Goal: Task Accomplishment & Management: Complete application form

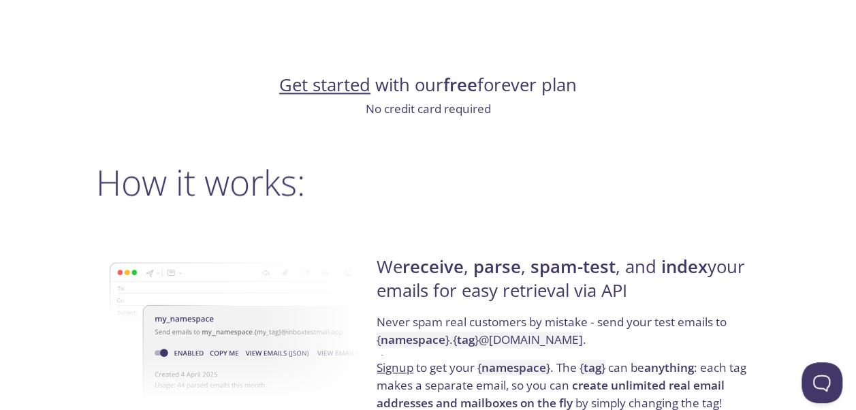
scroll to position [897, 0]
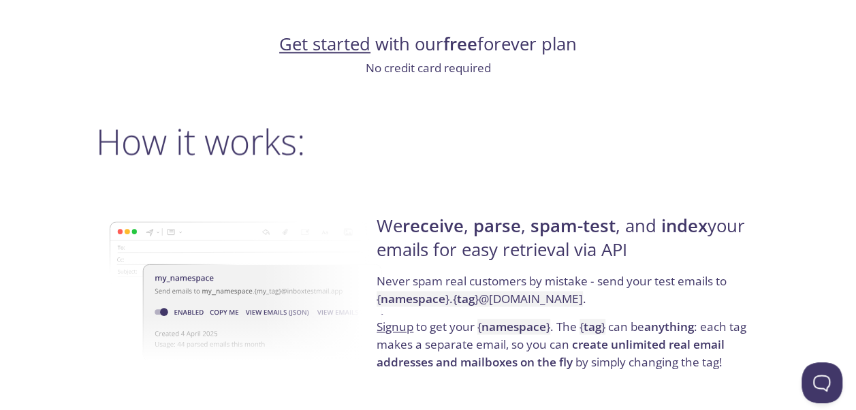
click at [346, 48] on link "Get started" at bounding box center [324, 44] width 91 height 24
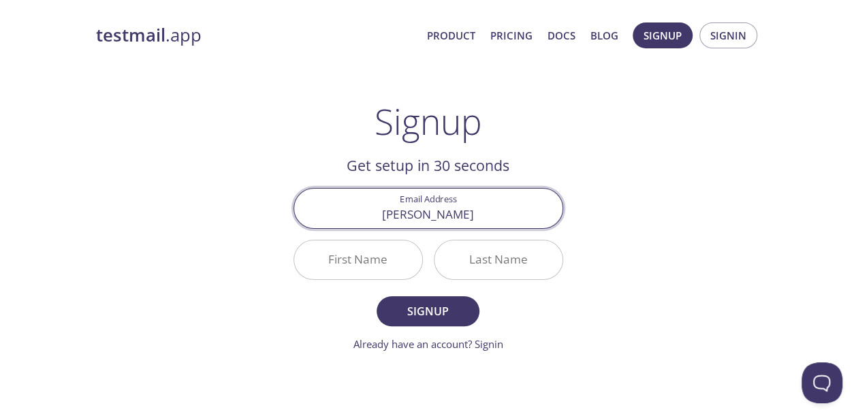
type input "[EMAIL_ADDRESS][DOMAIN_NAME]"
click at [398, 256] on input "First Name" at bounding box center [358, 259] width 128 height 39
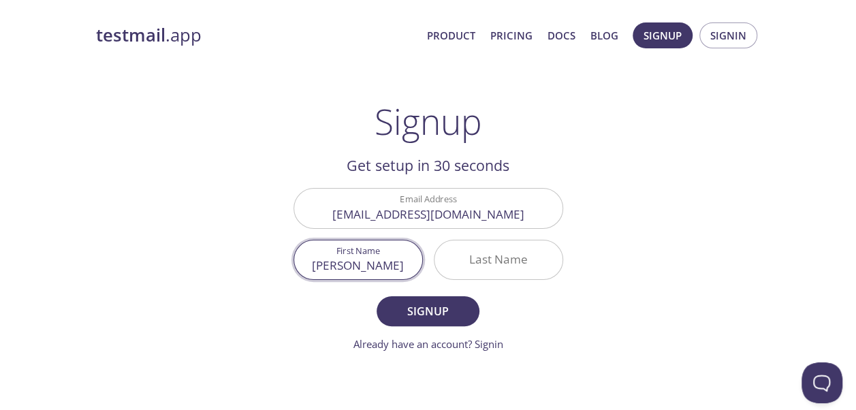
type input "[PERSON_NAME]"
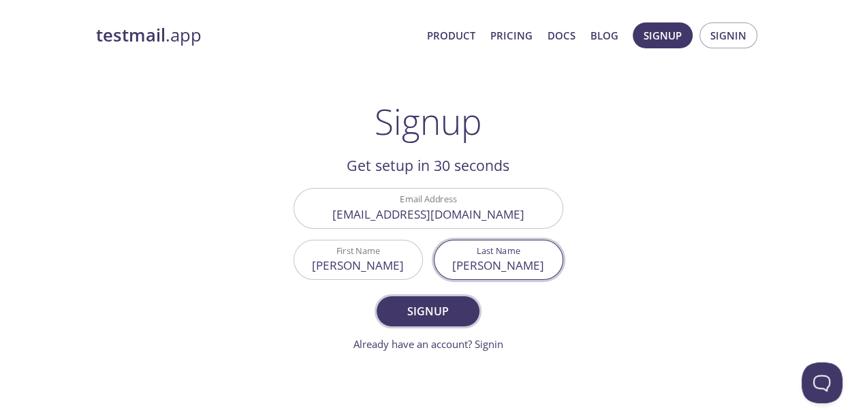
type input "[PERSON_NAME]"
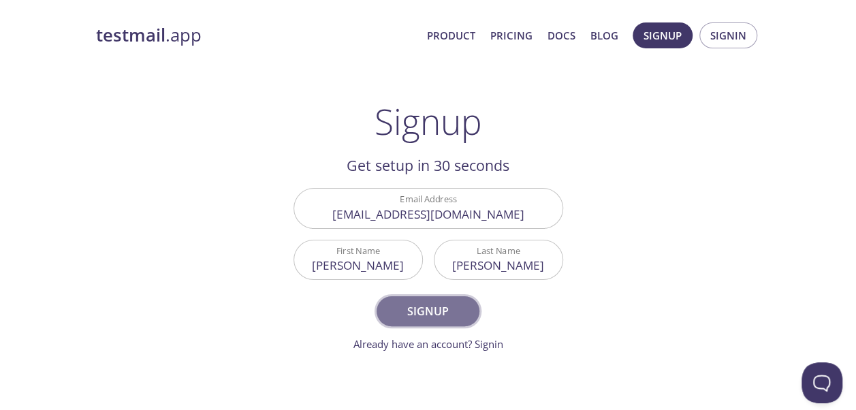
click at [406, 313] on span "Signup" at bounding box center [428, 311] width 72 height 19
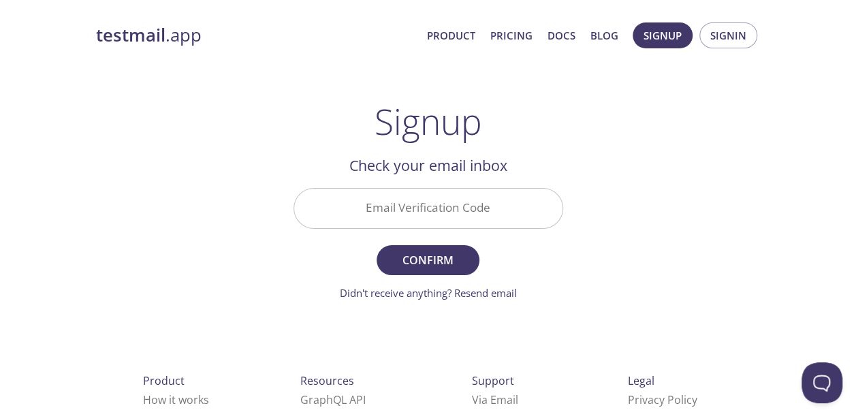
click at [404, 202] on input "Email Verification Code" at bounding box center [428, 208] width 268 height 39
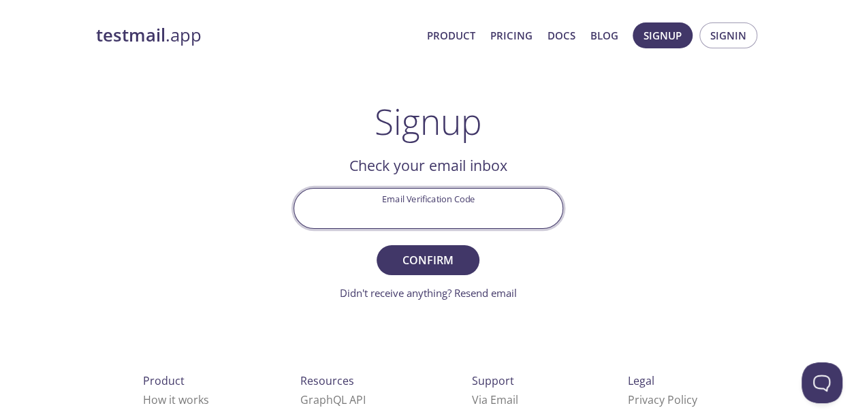
click at [426, 213] on input "Email Verification Code" at bounding box center [428, 208] width 268 height 39
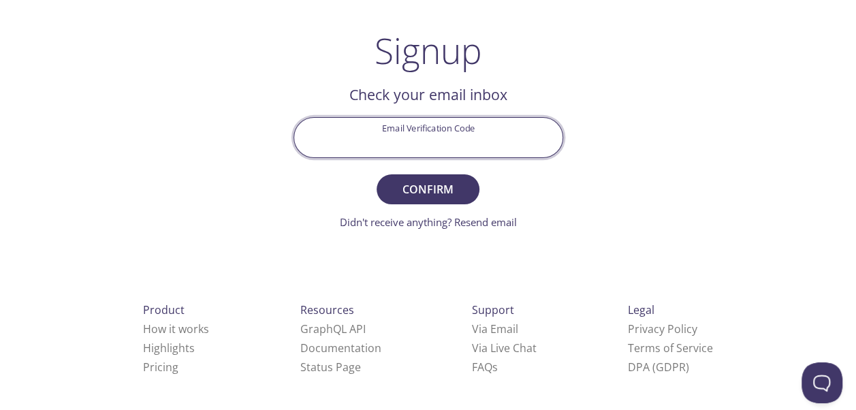
scroll to position [75, 0]
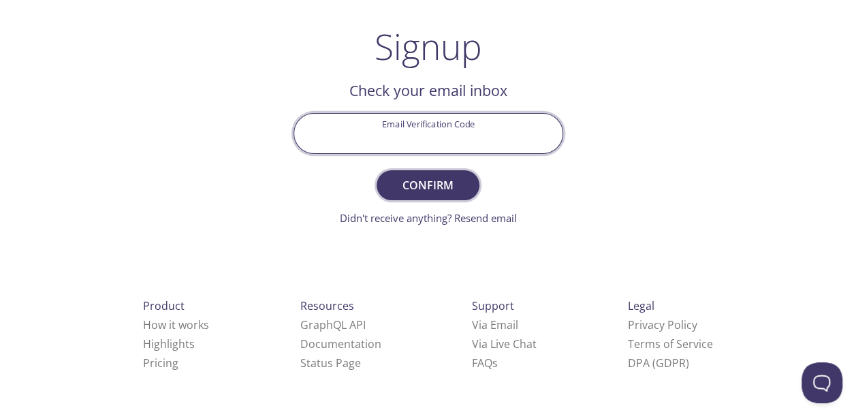
click at [436, 184] on span "Confirm" at bounding box center [428, 185] width 72 height 19
click at [377, 138] on input "Email Verification Code Required" at bounding box center [428, 133] width 268 height 39
paste input "in [STREET_ADDRESS][PERSON_NAME]"
type input "i"
paste input "BQ2V5SZ"
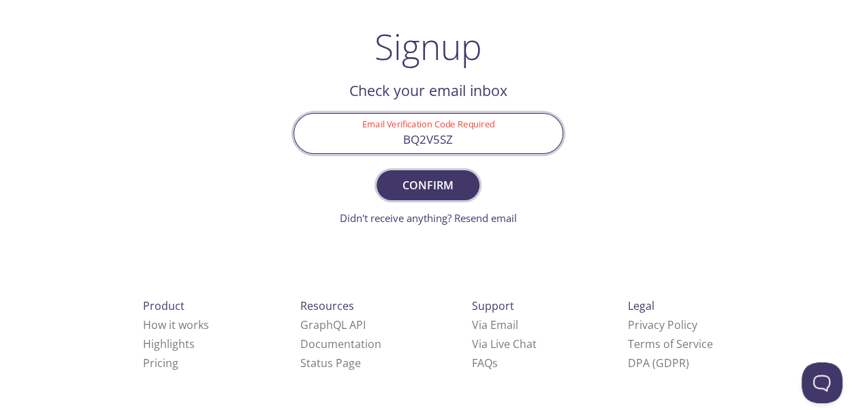
type input "BQ2V5SZ"
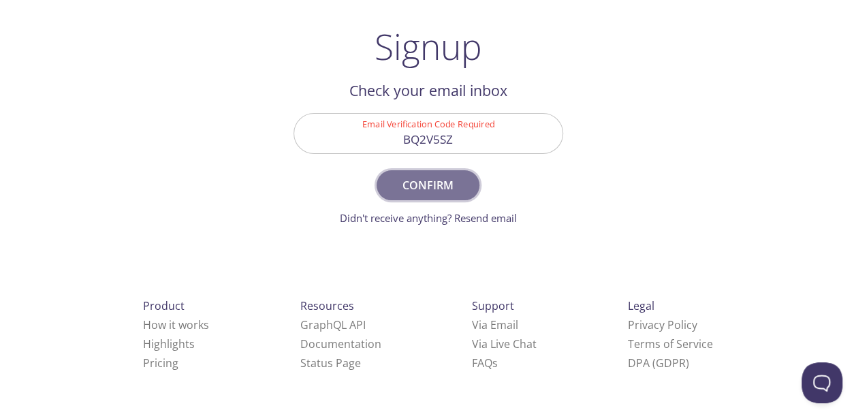
click at [450, 187] on span "Confirm" at bounding box center [428, 185] width 72 height 19
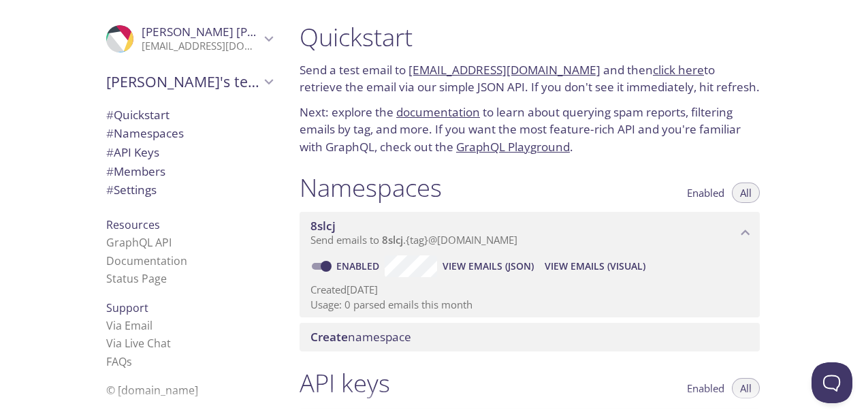
click at [448, 72] on link "[EMAIL_ADDRESS][DOMAIN_NAME]" at bounding box center [505, 70] width 192 height 16
click at [464, 67] on link "[EMAIL_ADDRESS][DOMAIN_NAME]" at bounding box center [505, 70] width 192 height 16
click at [653, 67] on link "click here" at bounding box center [678, 70] width 51 height 16
click at [456, 109] on link "documentation" at bounding box center [438, 112] width 84 height 16
